Goal: Task Accomplishment & Management: Use online tool/utility

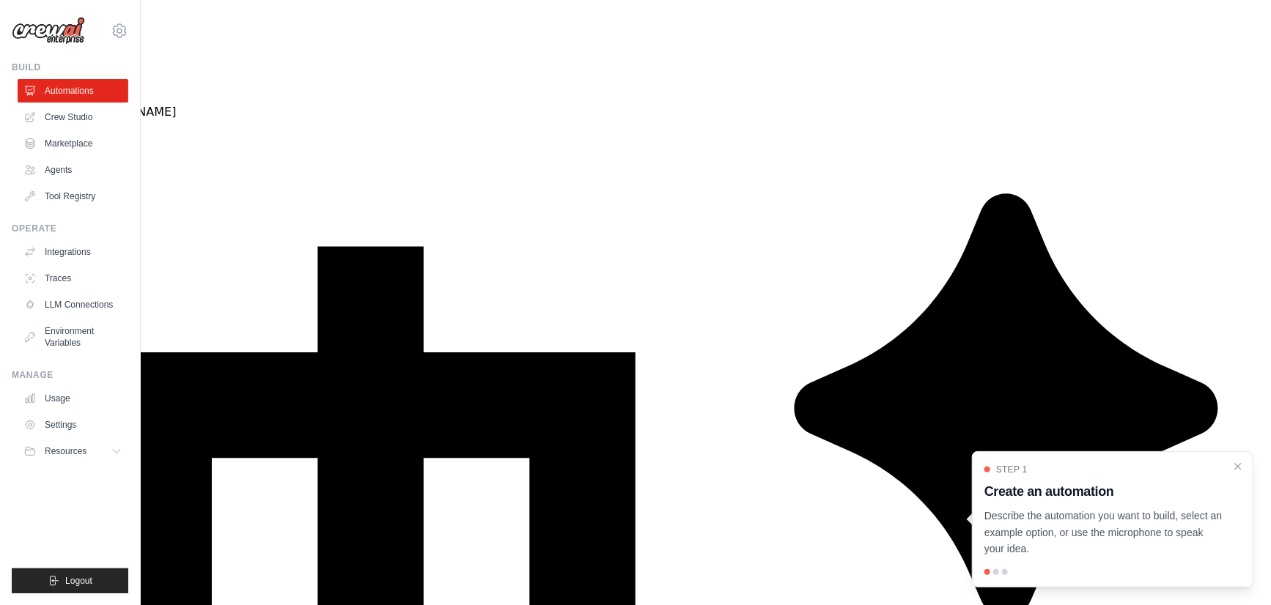
click at [75, 103] on ul "Automations Crew Studio Marketplace Agents Tool Registry" at bounding box center [73, 143] width 111 height 129
click at [73, 119] on link "Crew Studio" at bounding box center [74, 117] width 111 height 23
